Goal: Task Accomplishment & Management: Use online tool/utility

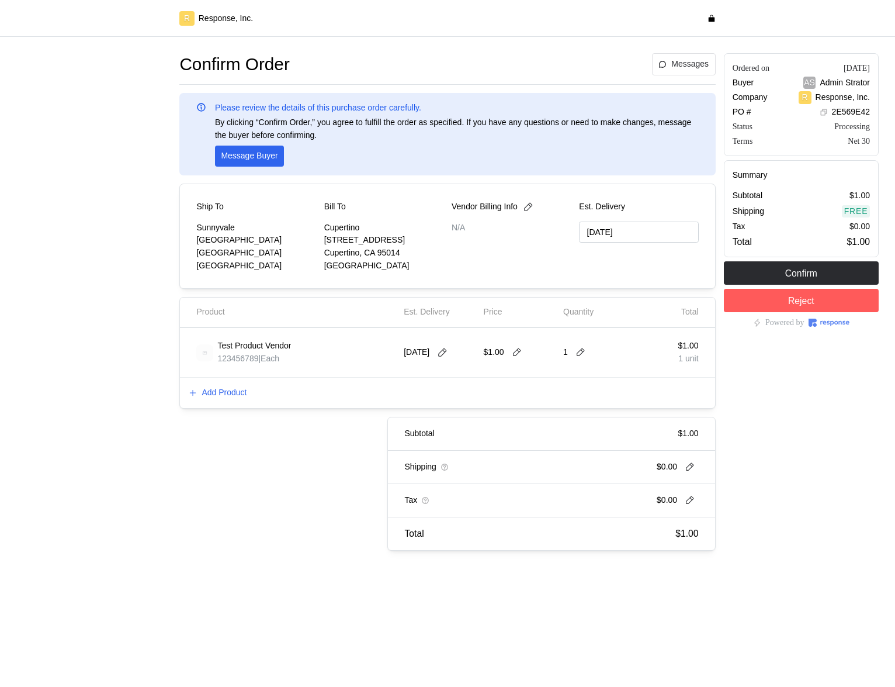
click at [231, 401] on div "Add Product" at bounding box center [447, 393] width 535 height 30
click at [233, 393] on p "Add Product" at bounding box center [224, 392] width 45 height 13
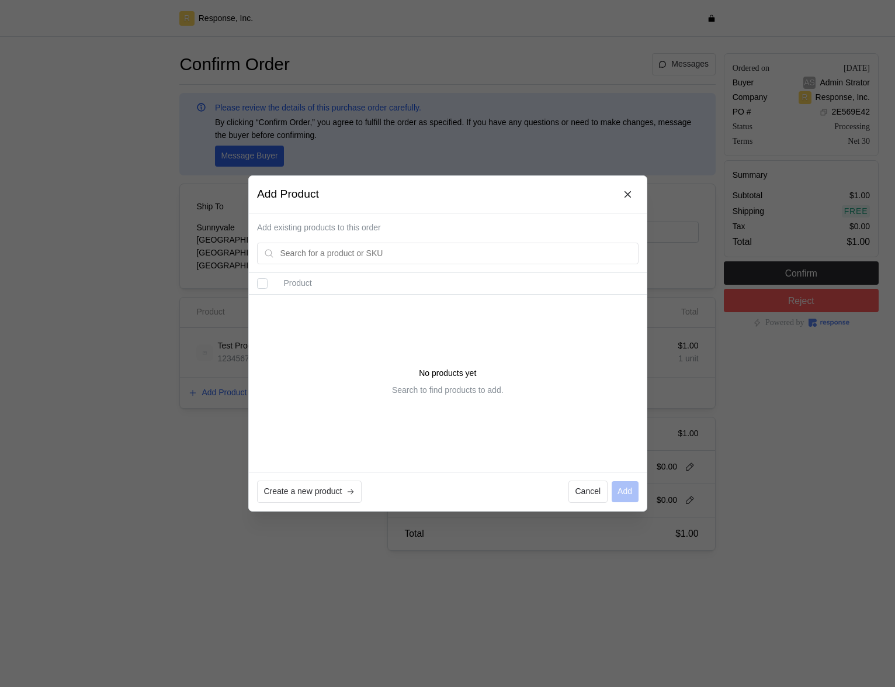
click at [204, 151] on div at bounding box center [447, 343] width 895 height 687
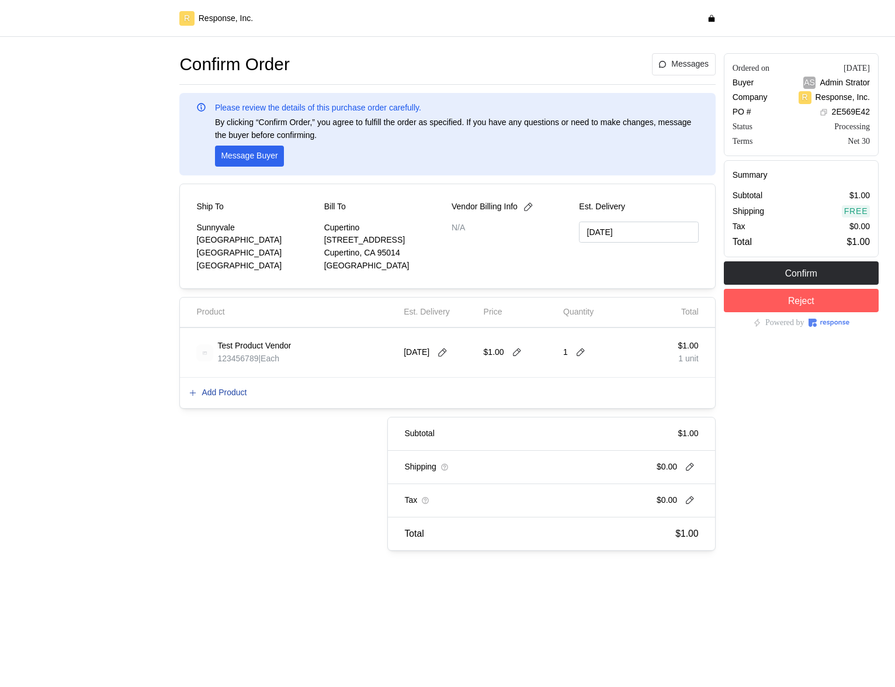
click at [237, 391] on p "Add Product" at bounding box center [224, 392] width 45 height 13
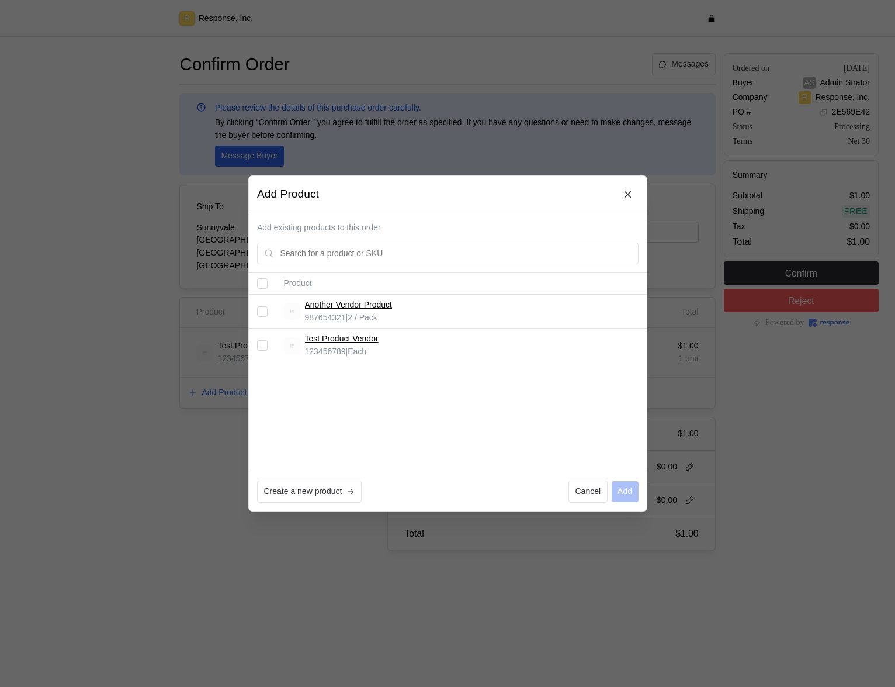
click at [261, 311] on input "Select record 1" at bounding box center [262, 311] width 11 height 11
checkbox input "true"
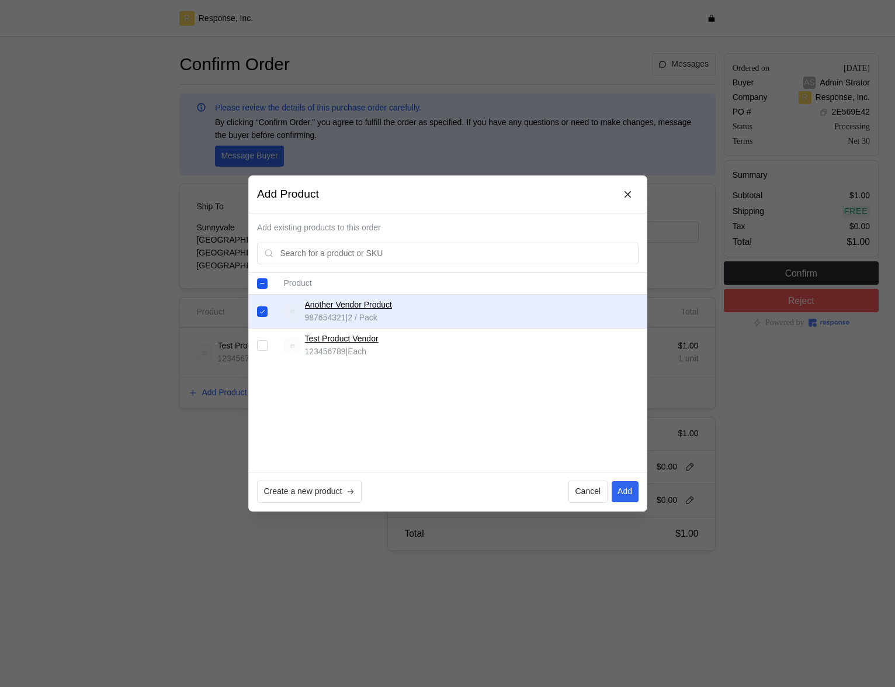
click at [261, 344] on input "Select record 2" at bounding box center [262, 345] width 11 height 11
checkbox input "true"
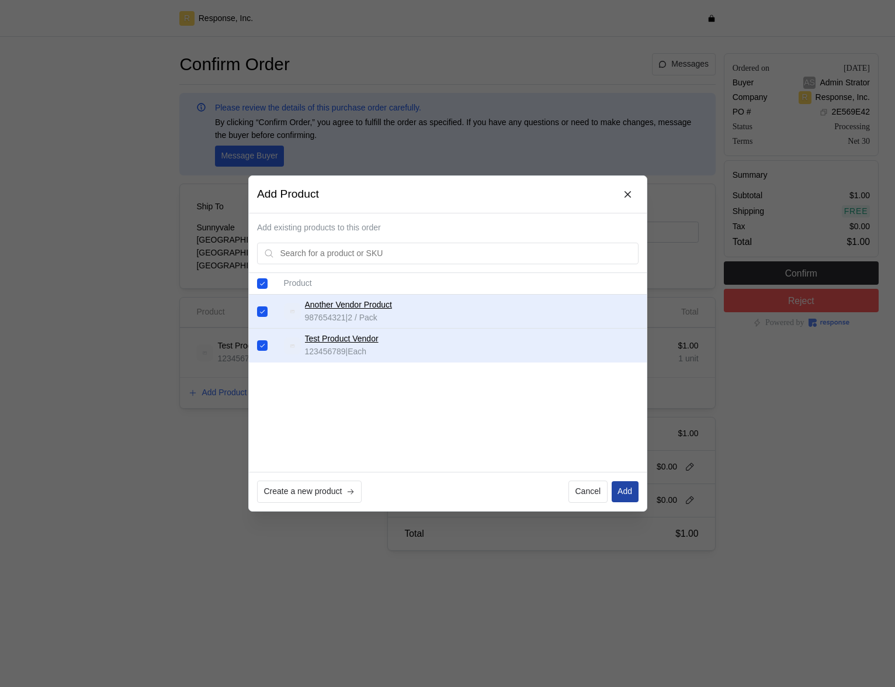
click at [618, 487] on p "Add" at bounding box center [625, 491] width 15 height 13
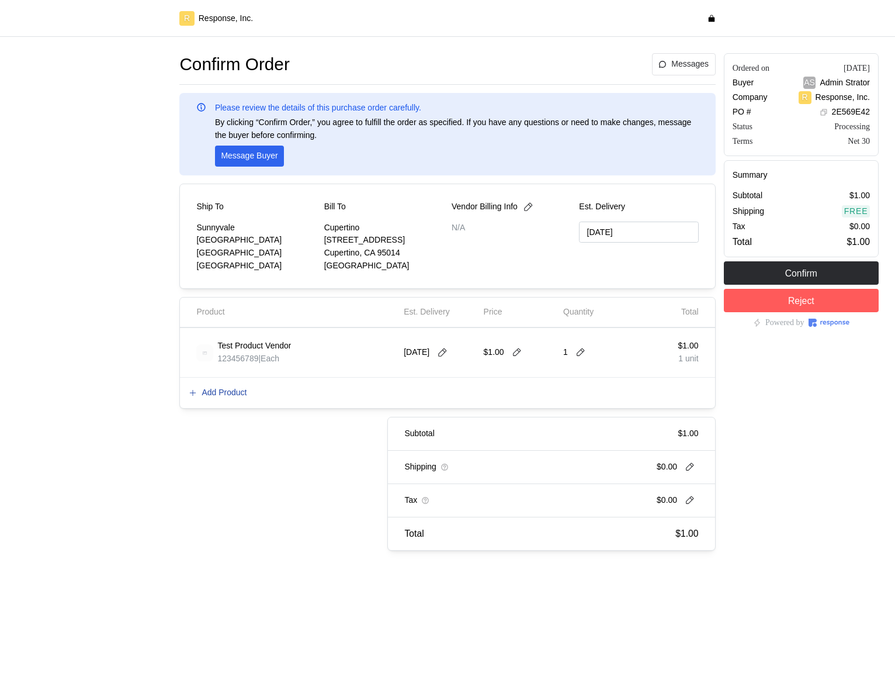
click at [245, 390] on p "Add Product" at bounding box center [224, 392] width 45 height 13
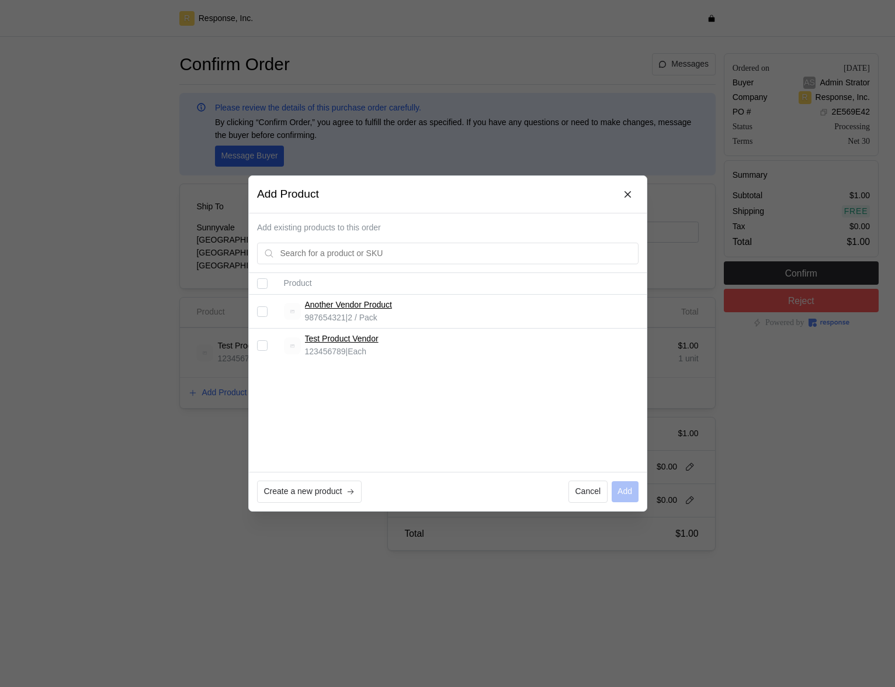
click at [267, 316] on td at bounding box center [262, 312] width 27 height 34
click at [264, 307] on input "Select record 1" at bounding box center [262, 311] width 11 height 11
checkbox input "true"
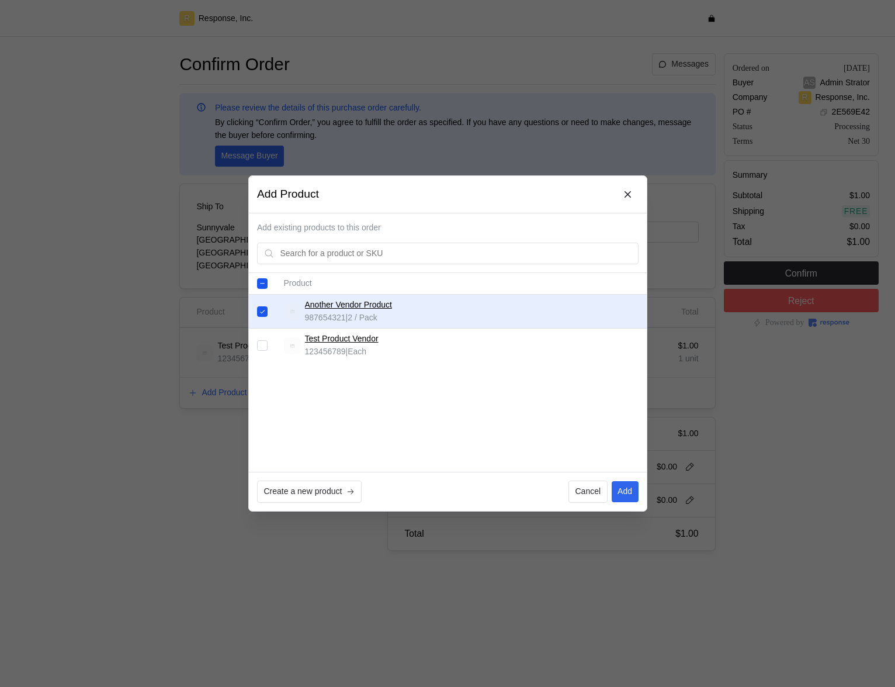
click at [263, 343] on input "Select record 2" at bounding box center [262, 345] width 11 height 11
checkbox input "true"
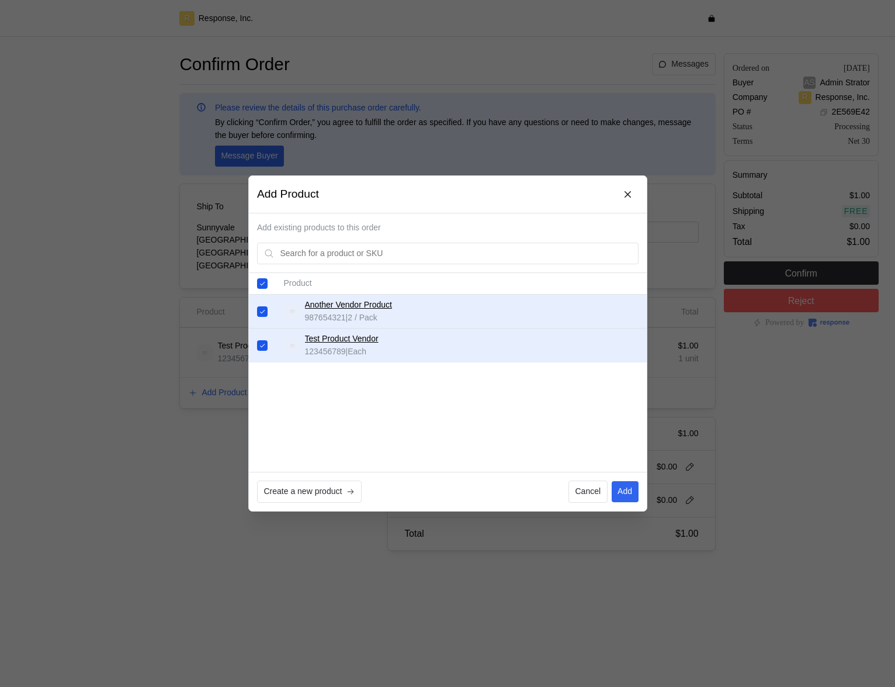
click at [144, 403] on div at bounding box center [447, 343] width 895 height 687
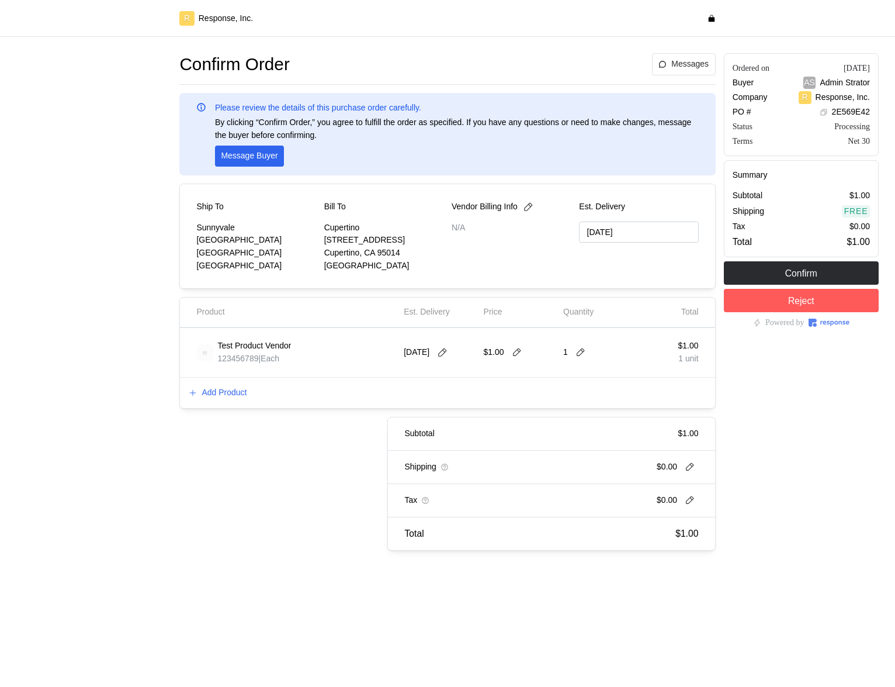
click at [144, 403] on div at bounding box center [93, 302] width 163 height 506
click at [230, 393] on p "Add Product" at bounding box center [224, 392] width 45 height 13
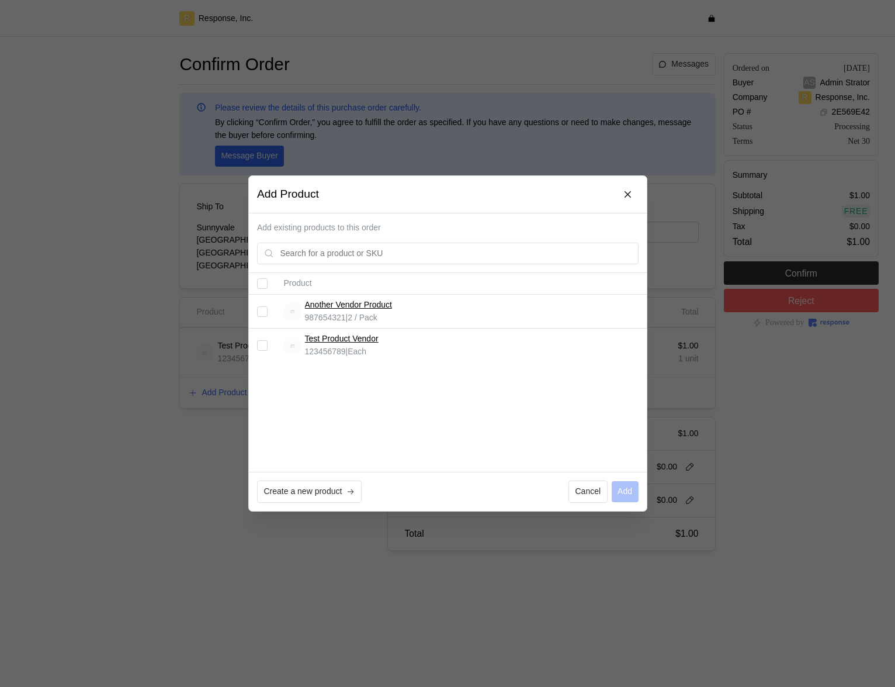
click at [260, 310] on input "Select record 1" at bounding box center [262, 311] width 11 height 11
checkbox input "true"
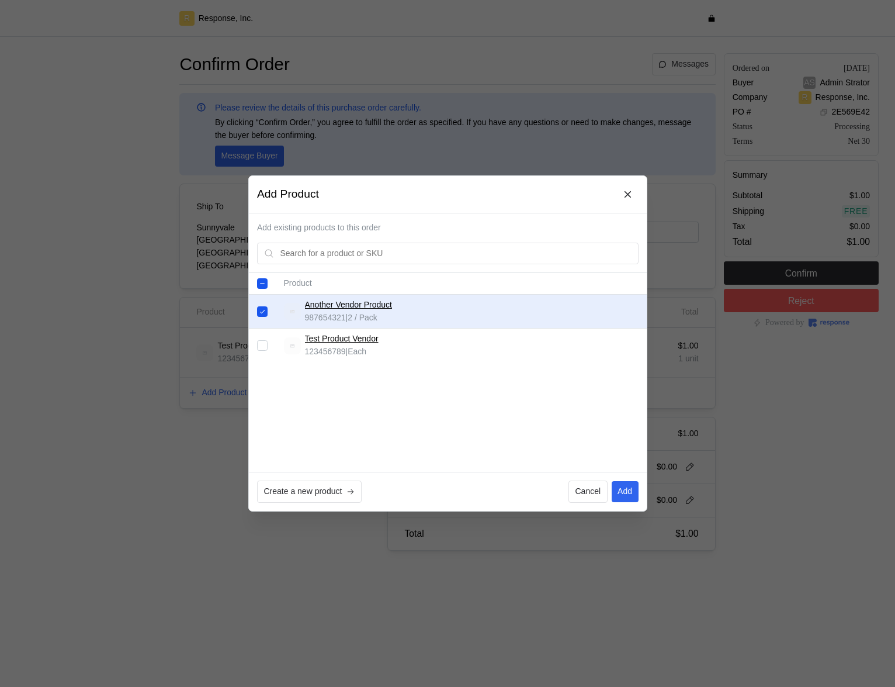
click at [262, 354] on td at bounding box center [262, 344] width 27 height 33
click at [261, 344] on input "Select record 2" at bounding box center [262, 345] width 11 height 11
checkbox input "true"
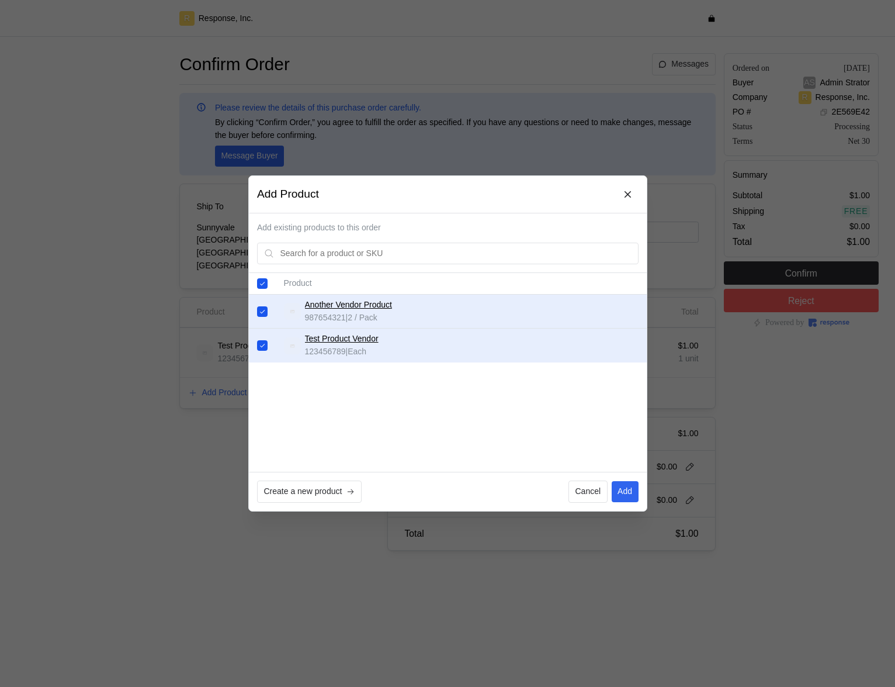
click at [748, 365] on div at bounding box center [447, 343] width 895 height 687
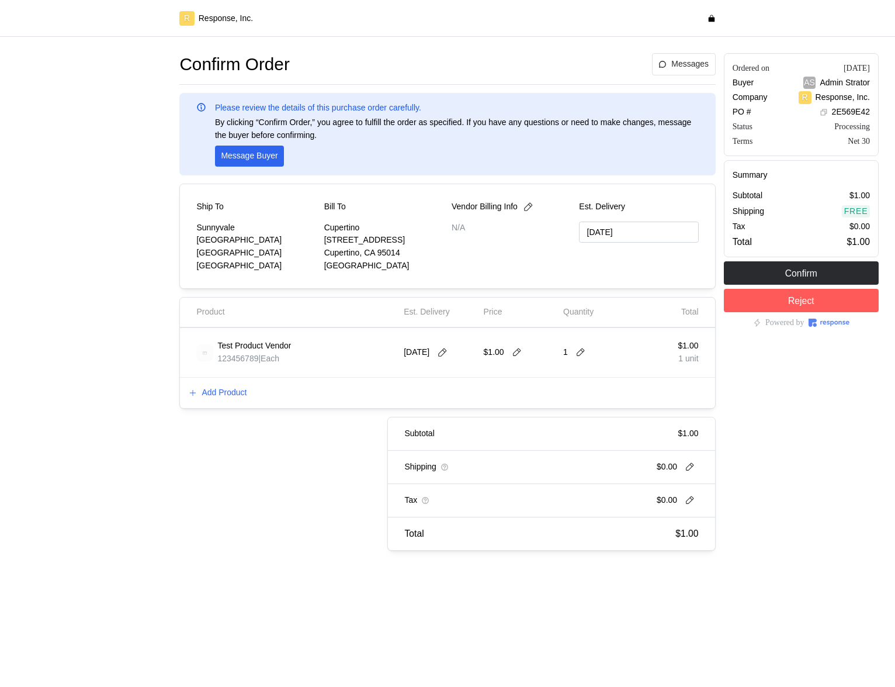
click at [305, 459] on div "Subtotal $1.00 Shipping $0.00 Tax $0.00 Total $1.00" at bounding box center [439, 484] width 552 height 134
click at [306, 459] on div "Subtotal $1.00 Shipping $0.00 Tax $0.00 Total $1.00" at bounding box center [439, 484] width 552 height 134
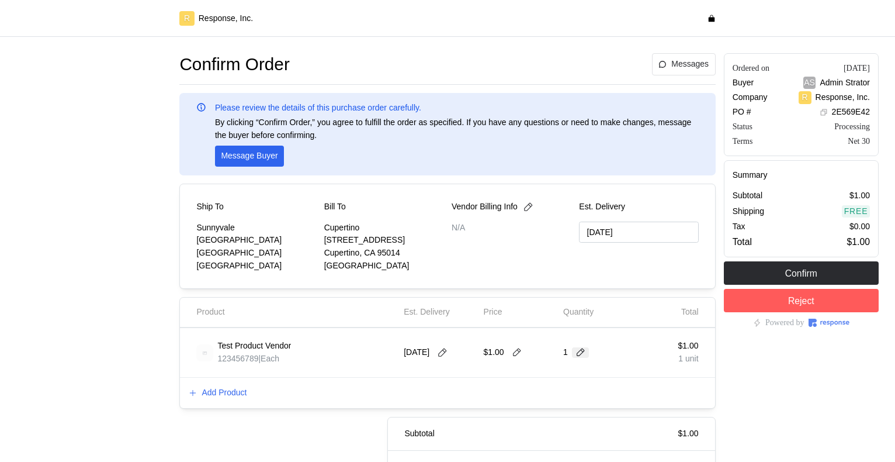
click at [580, 352] on icon at bounding box center [581, 352] width 11 height 11
click at [592, 245] on div "2 $2.00" at bounding box center [624, 242] width 105 height 13
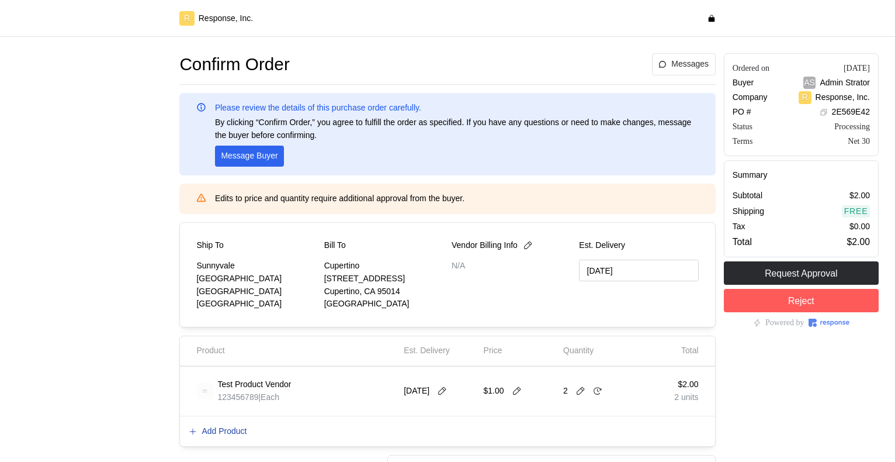
click at [236, 427] on p "Add Product" at bounding box center [224, 431] width 45 height 13
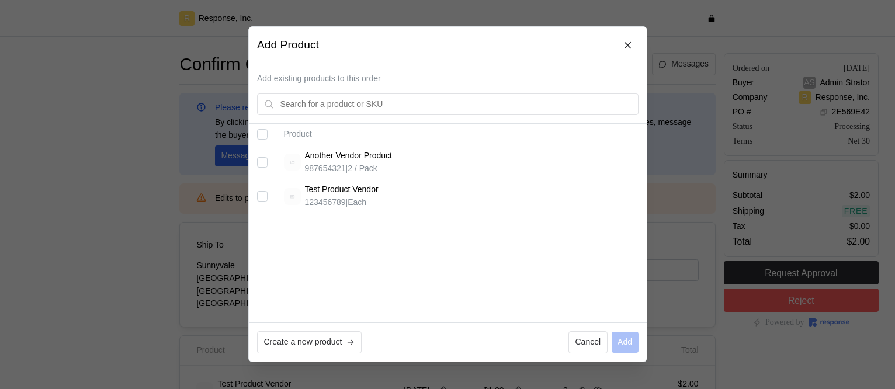
click at [262, 162] on input "Select record 1" at bounding box center [262, 162] width 11 height 11
checkbox input "true"
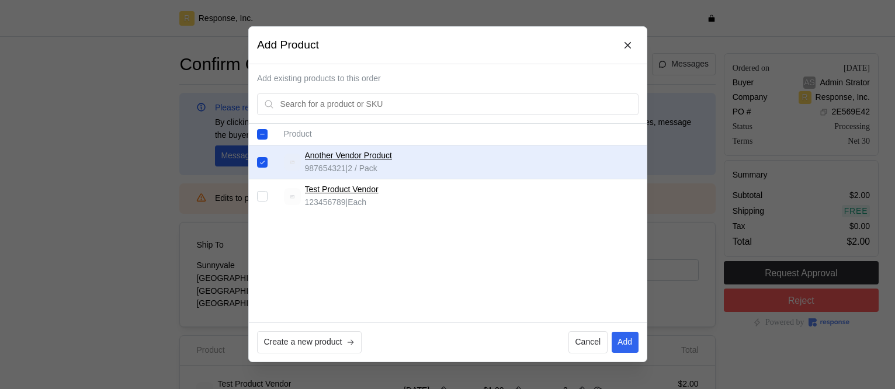
click at [262, 196] on input "Select record 2" at bounding box center [262, 197] width 11 height 11
checkbox input "true"
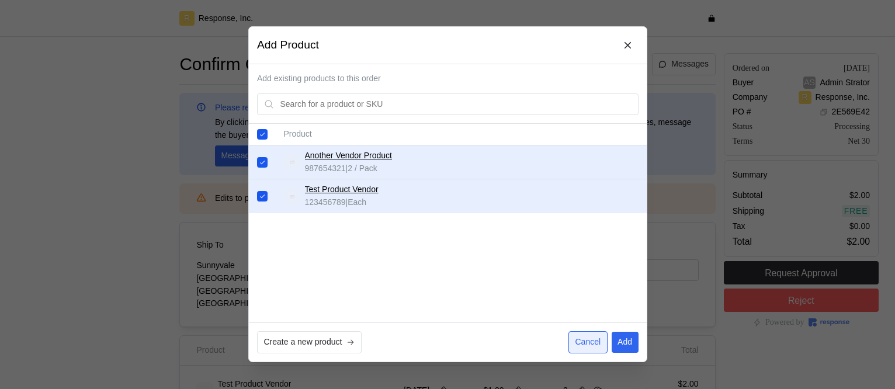
click at [580, 348] on p "Cancel" at bounding box center [588, 343] width 26 height 13
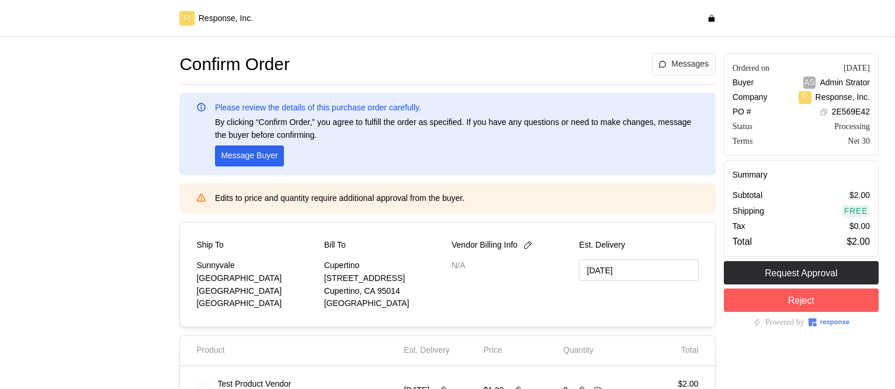
scroll to position [155, 0]
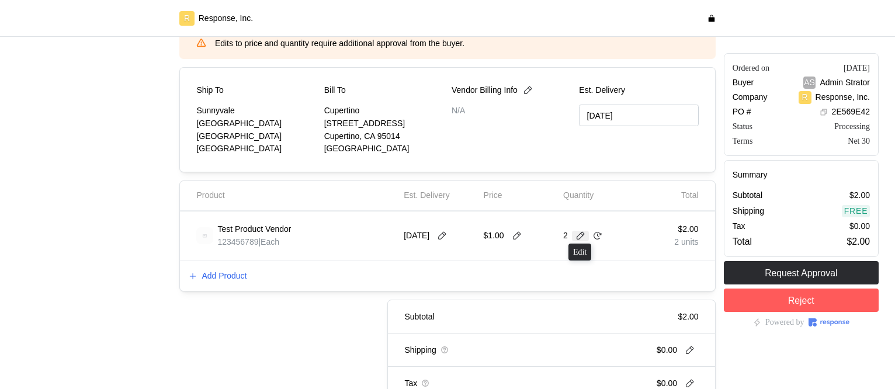
click at [582, 237] on icon at bounding box center [581, 236] width 8 height 8
click at [587, 282] on div "3 $3.00" at bounding box center [624, 285] width 105 height 13
click at [578, 236] on icon at bounding box center [581, 236] width 8 height 8
click at [650, 231] on div "$3.00 3 units" at bounding box center [671, 236] width 56 height 33
click at [601, 232] on icon at bounding box center [598, 236] width 11 height 11
